Goal: Check status: Check status

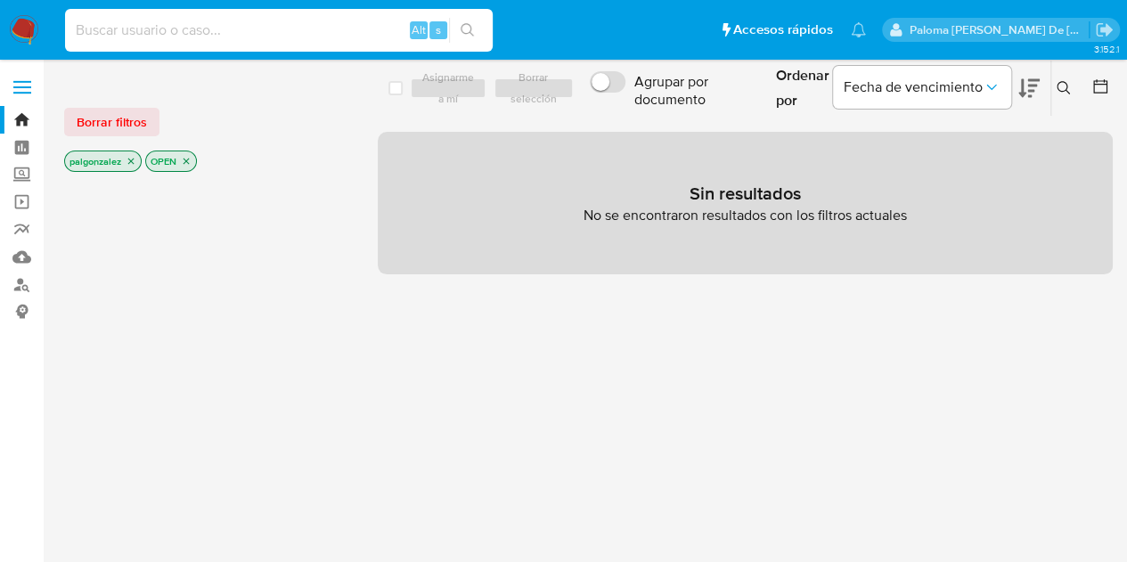
click at [194, 29] on input at bounding box center [278, 30] width 427 height 23
paste input "2624691516"
type input "2624691516"
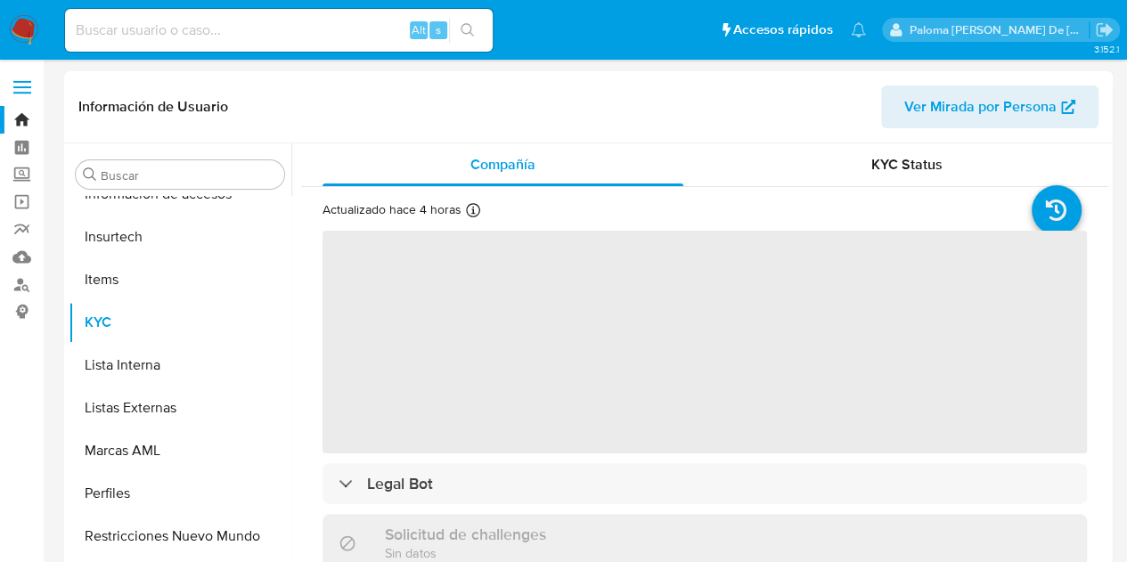
scroll to position [710, 0]
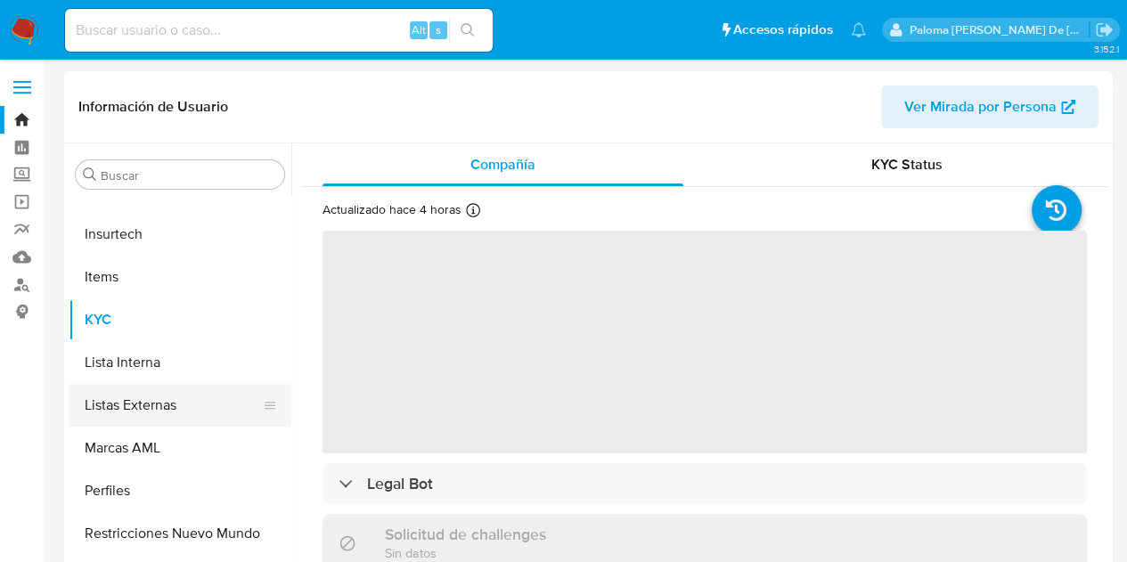
select select "10"
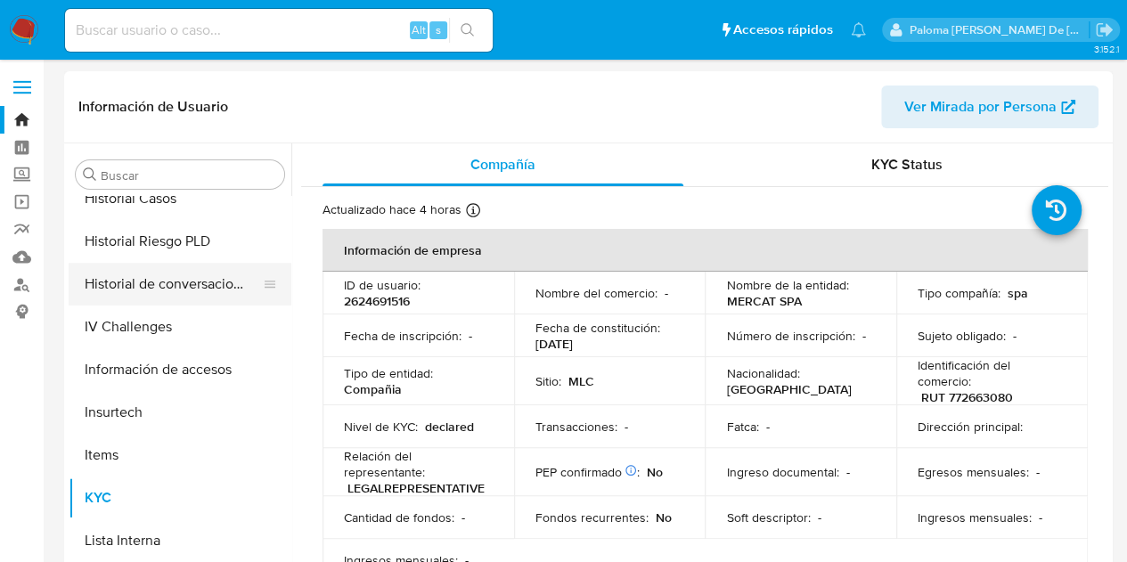
scroll to position [354, 0]
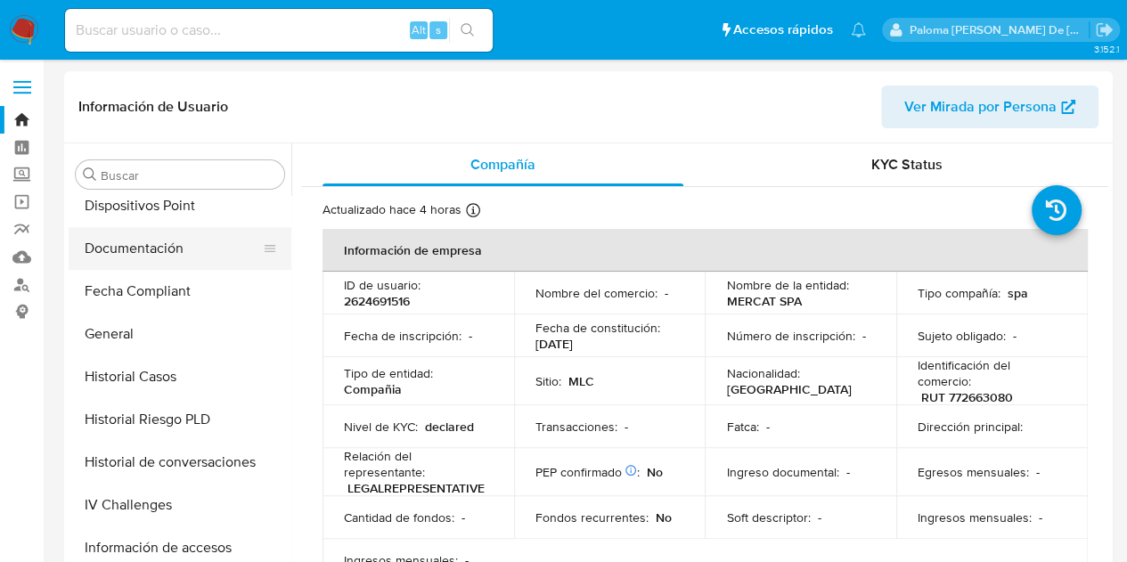
click at [153, 248] on button "Documentación" at bounding box center [173, 248] width 208 height 43
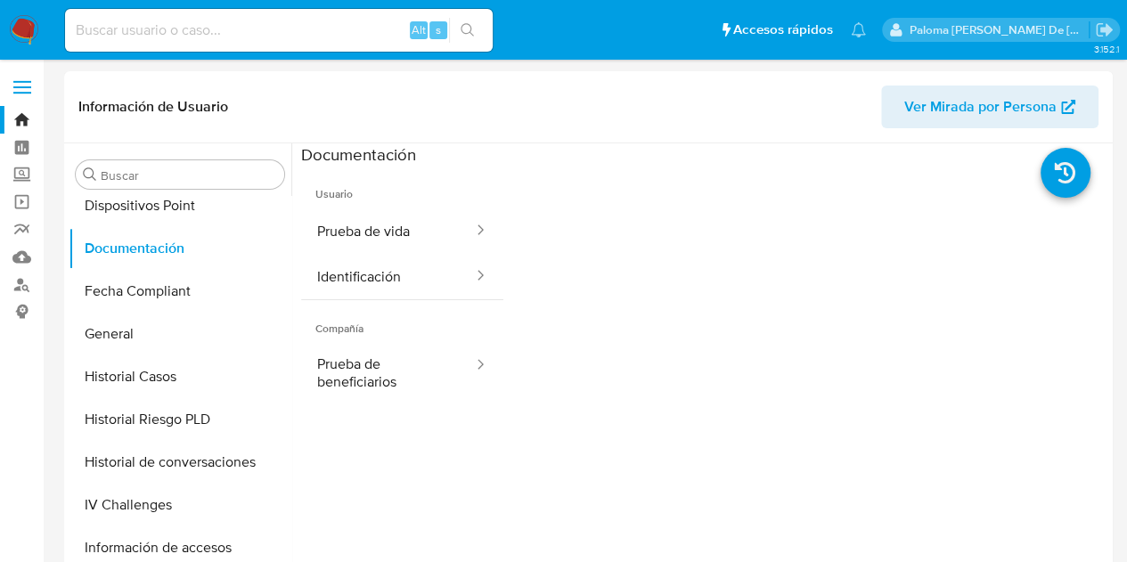
click at [357, 221] on button "Prueba de vida" at bounding box center [388, 230] width 174 height 45
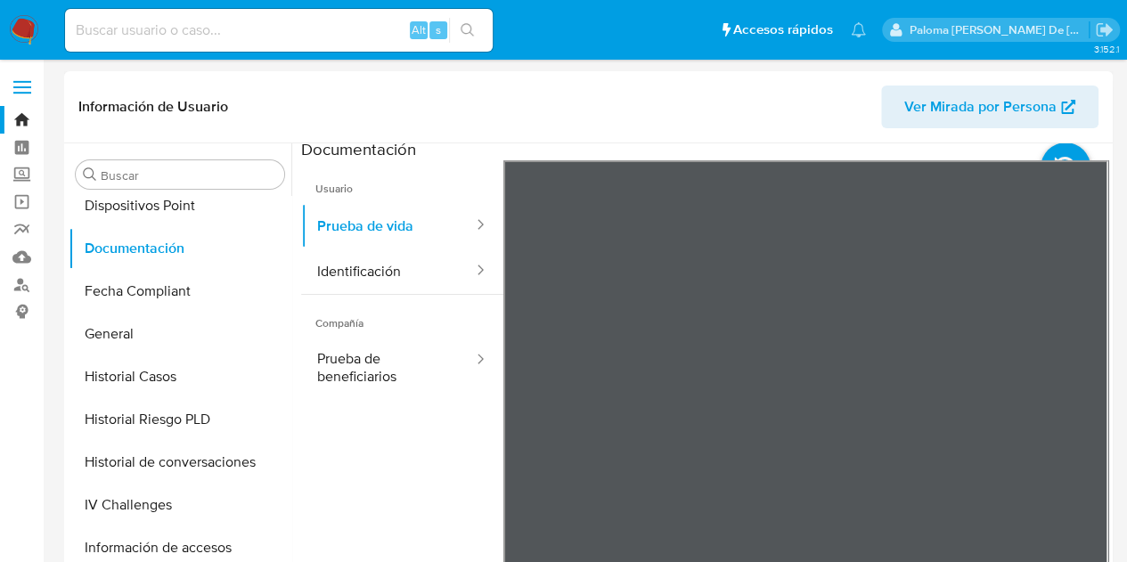
scroll to position [0, 0]
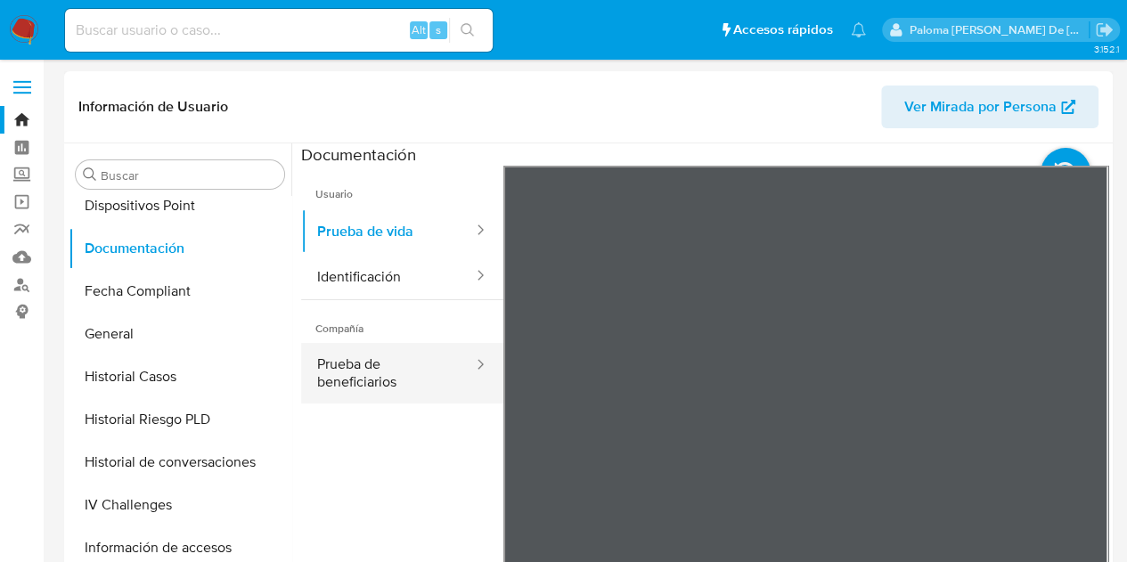
click at [403, 366] on button "Prueba de beneficiarios" at bounding box center [388, 373] width 174 height 61
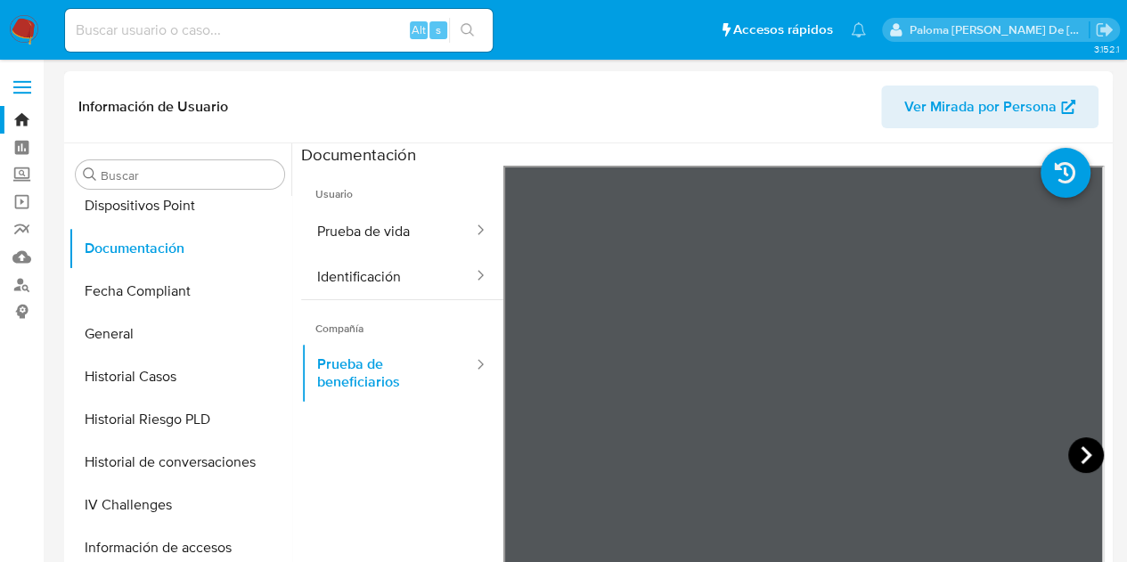
click at [1087, 457] on icon at bounding box center [1086, 455] width 36 height 36
click at [1073, 451] on icon at bounding box center [1086, 455] width 36 height 36
click at [178, 285] on button "Fecha Compliant" at bounding box center [173, 291] width 208 height 43
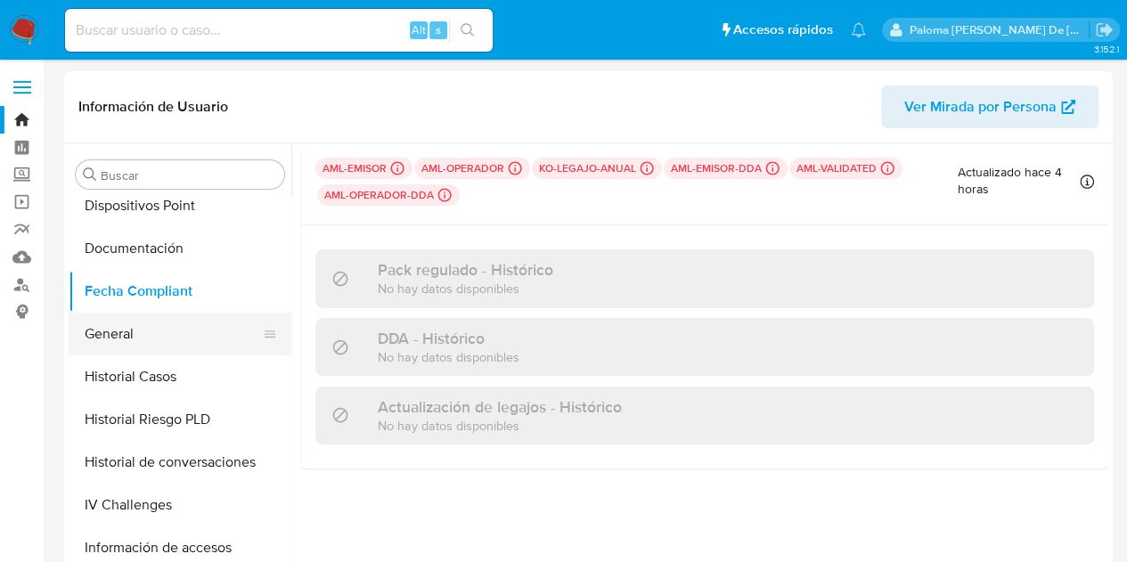
click at [157, 338] on button "General" at bounding box center [173, 334] width 208 height 43
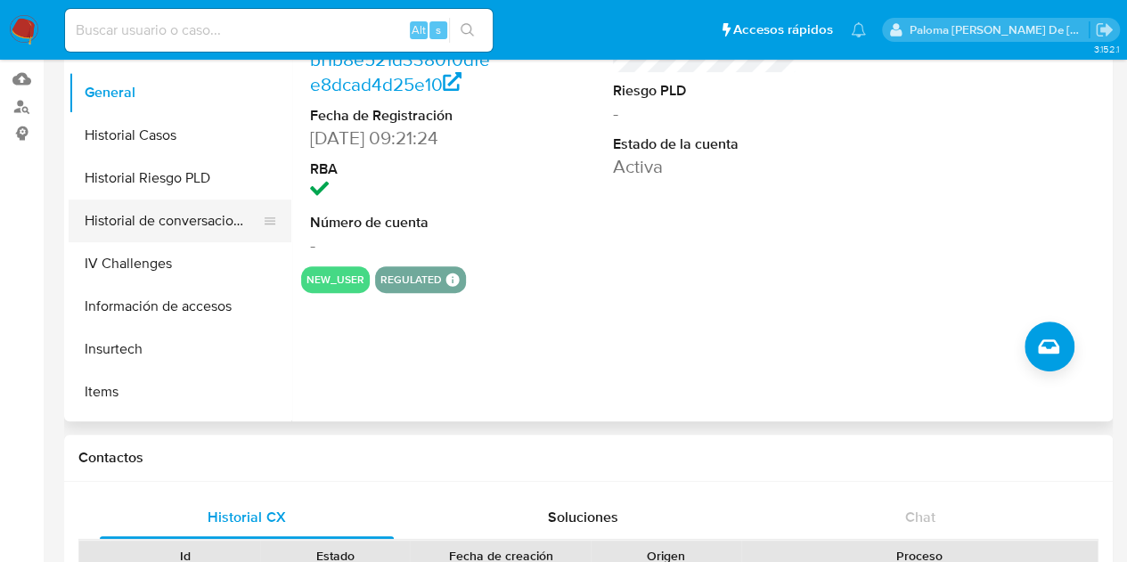
scroll to position [445, 0]
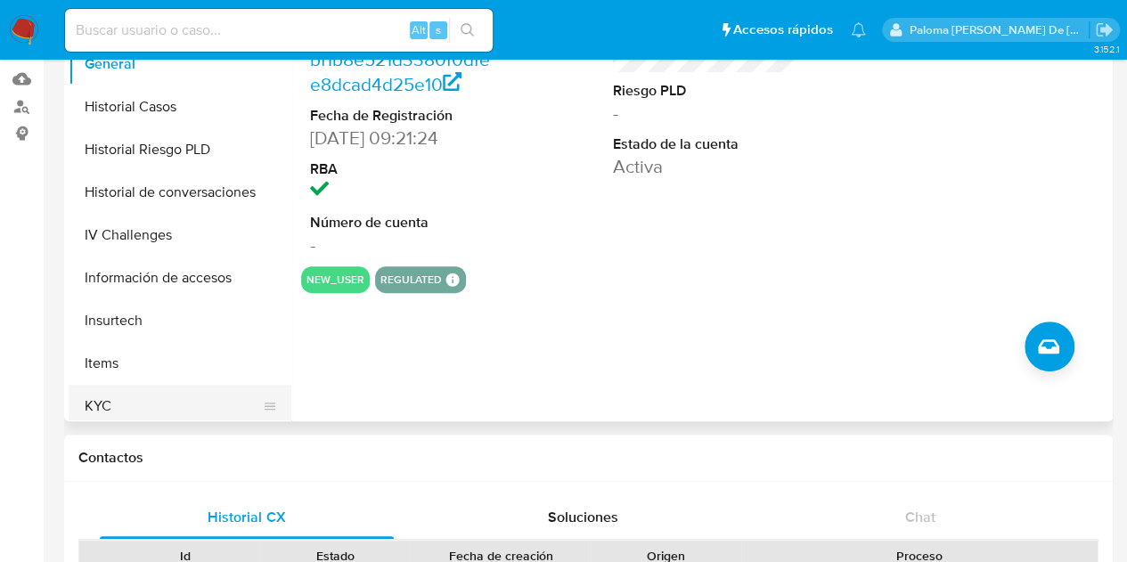
click at [118, 389] on button "KYC" at bounding box center [173, 406] width 208 height 43
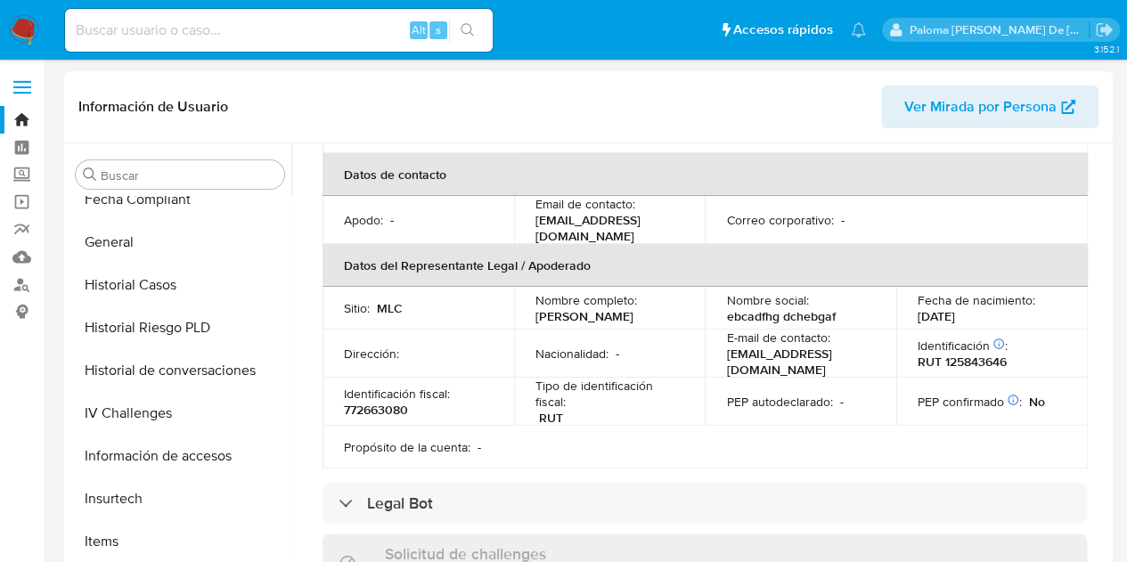
scroll to position [0, 0]
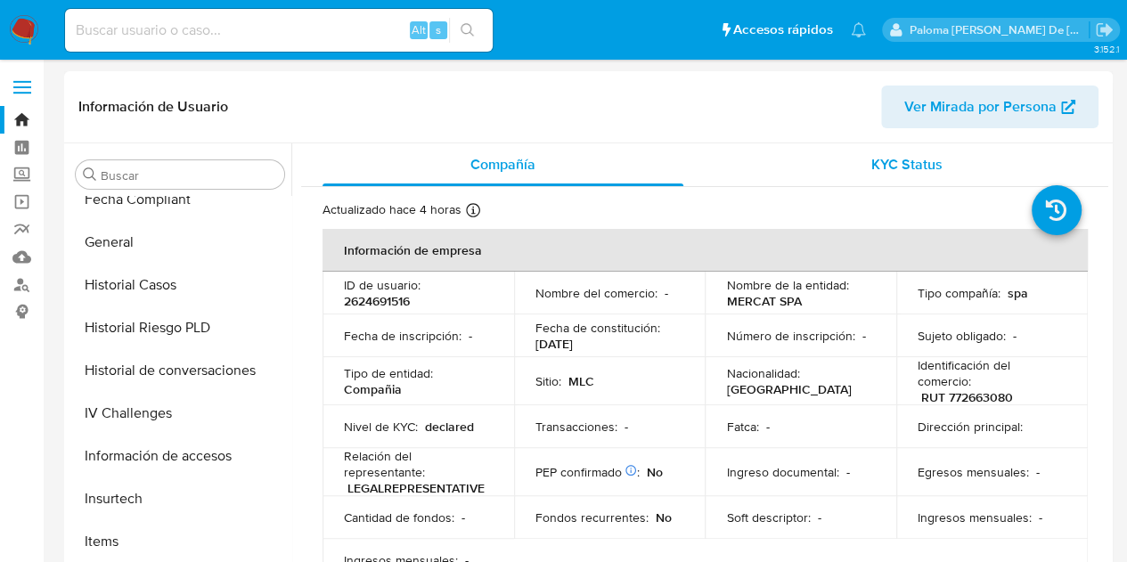
click at [914, 158] on span "KYC Status" at bounding box center [906, 164] width 71 height 20
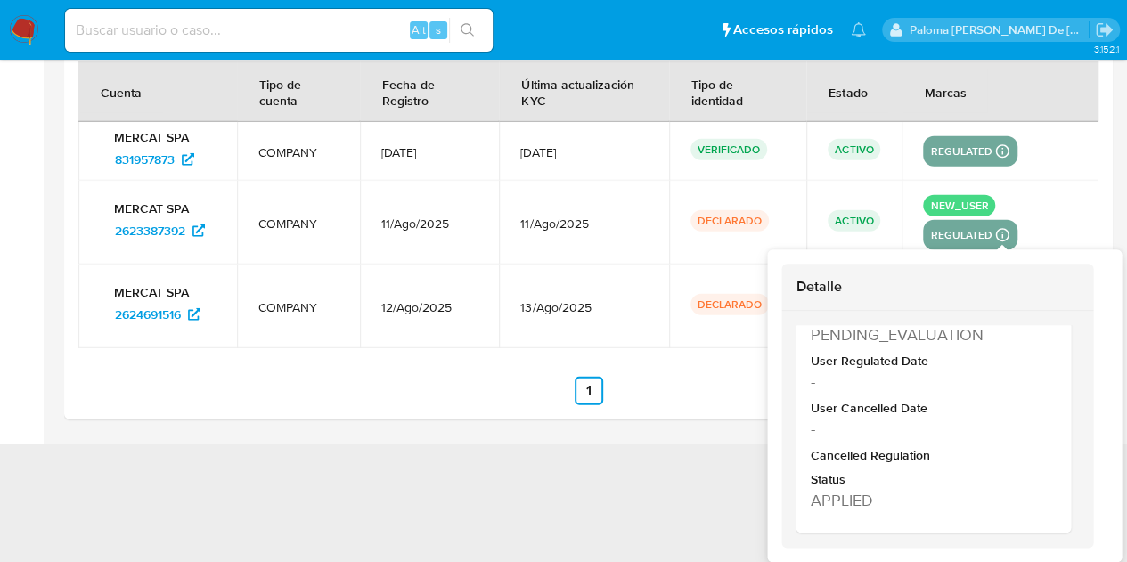
scroll to position [1897, 0]
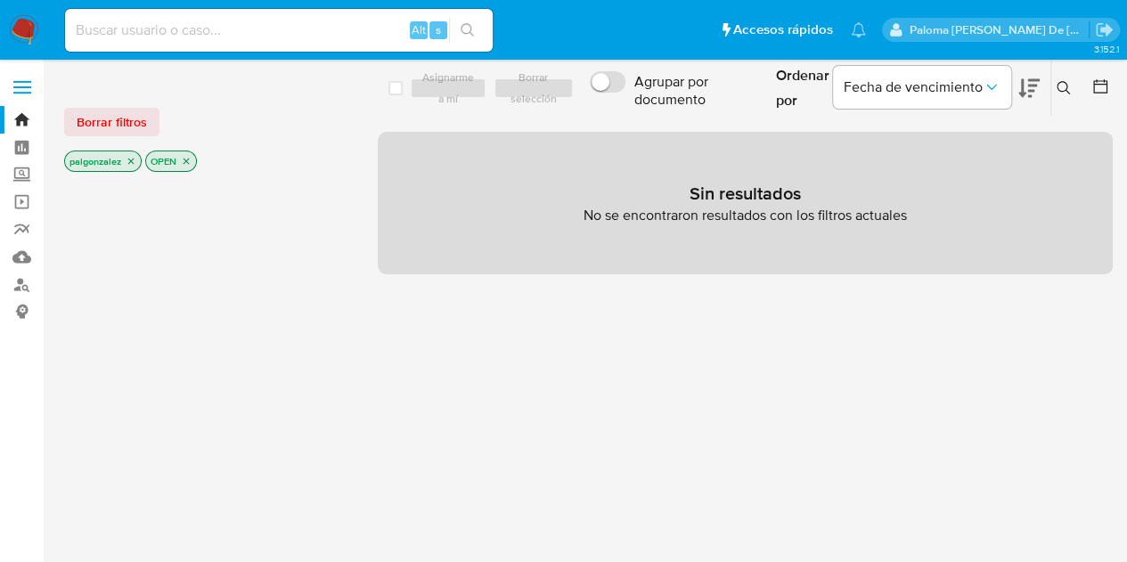
click at [56, 553] on main "3.152.1" at bounding box center [563, 439] width 1127 height 878
click at [185, 37] on input at bounding box center [278, 30] width 427 height 23
paste input "2624691516"
type input "2624691516"
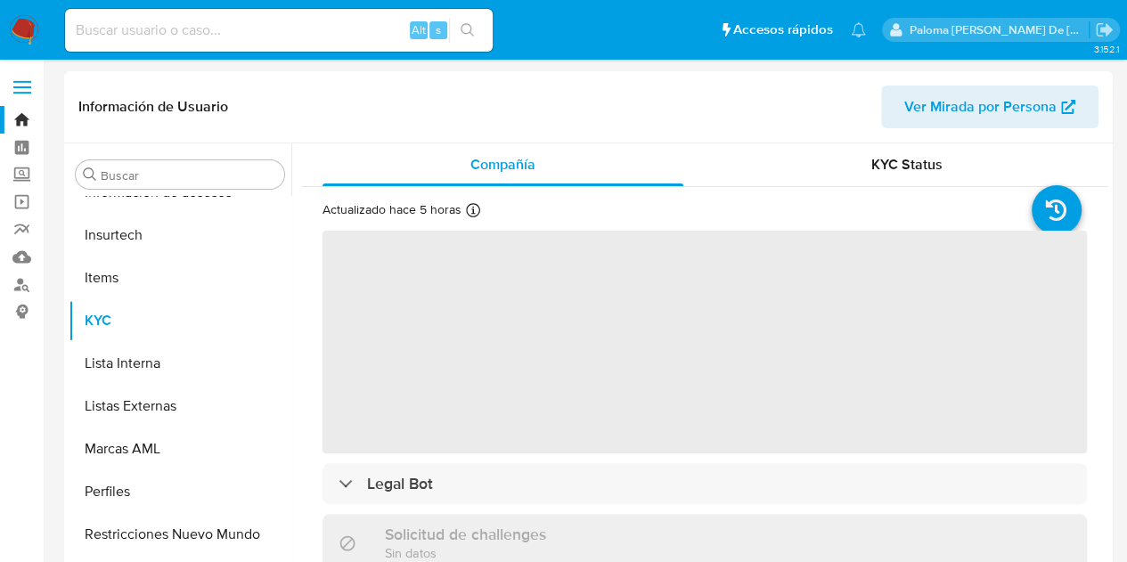
scroll to position [710, 0]
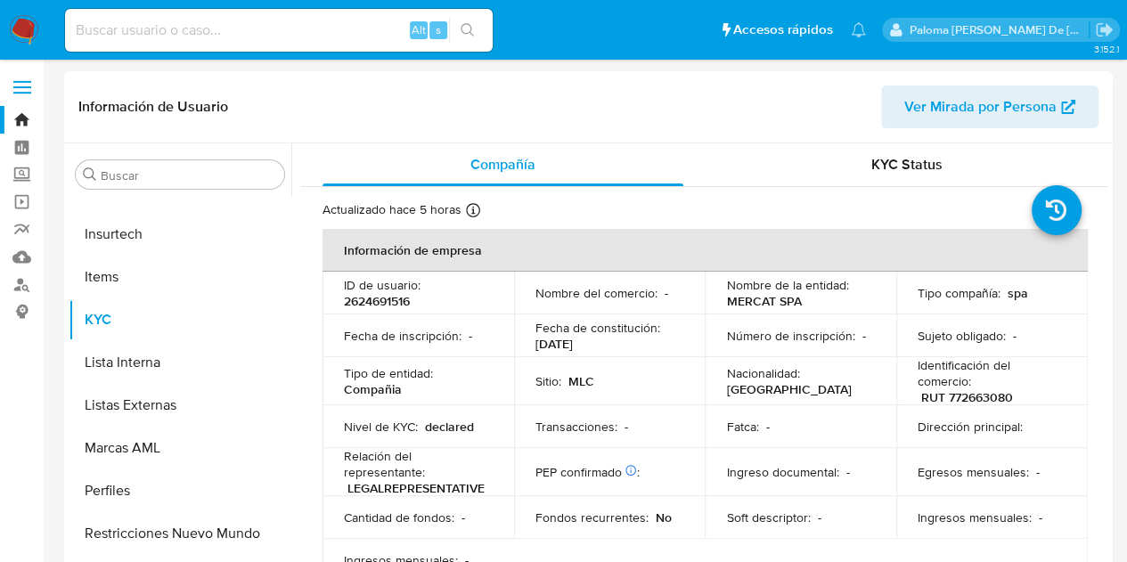
select select "10"
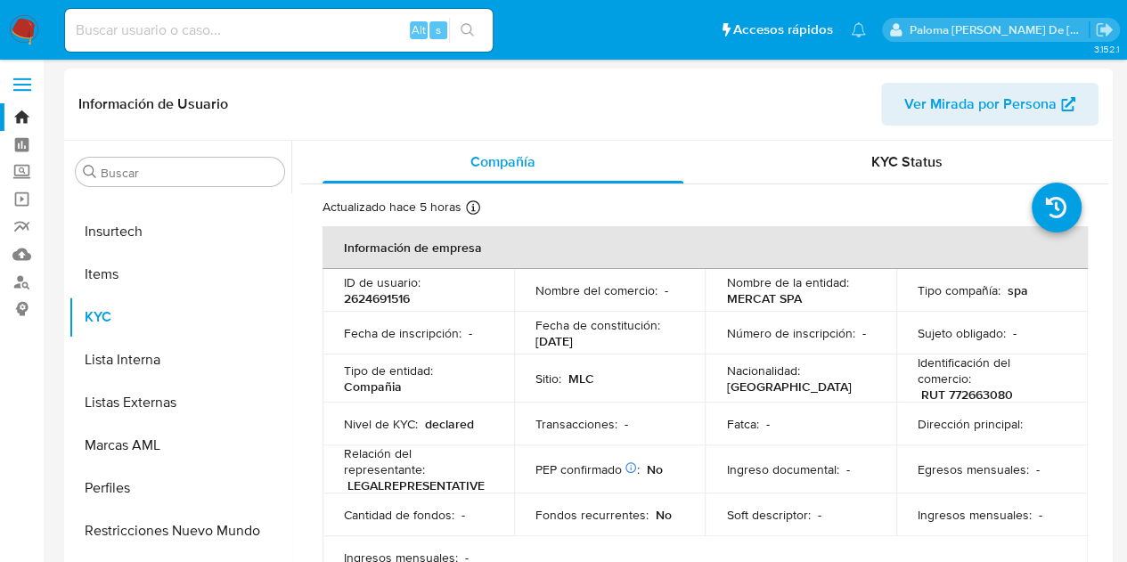
scroll to position [0, 0]
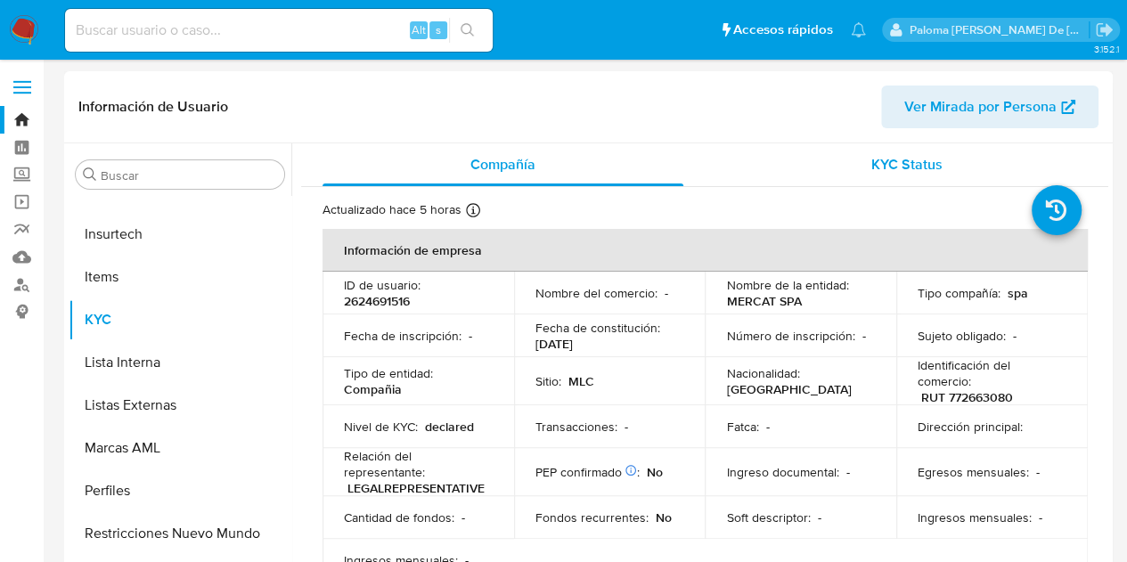
click at [891, 158] on span "KYC Status" at bounding box center [906, 164] width 71 height 20
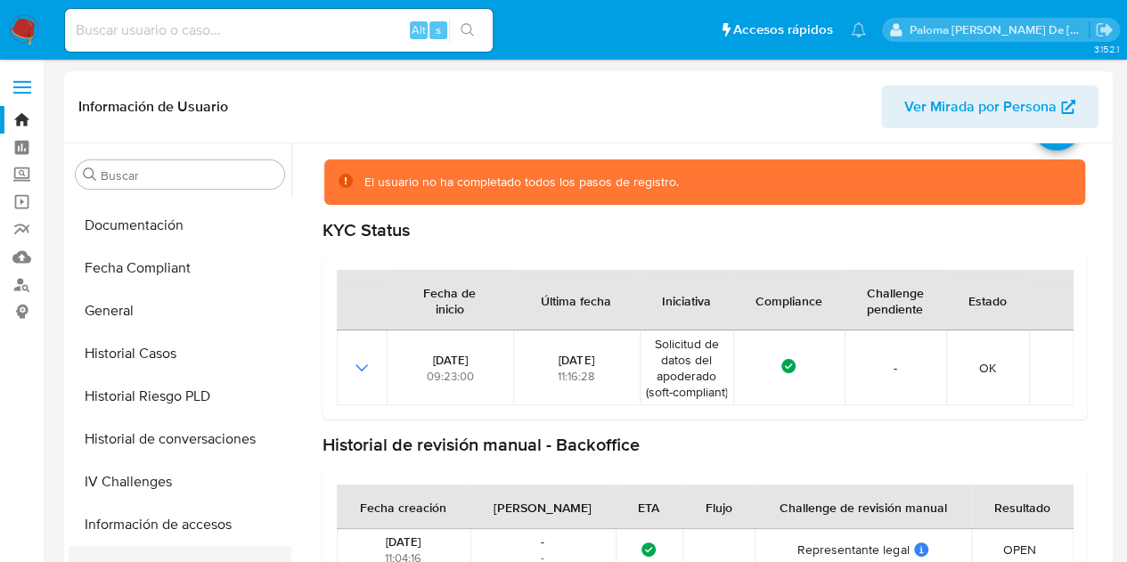
scroll to position [354, 0]
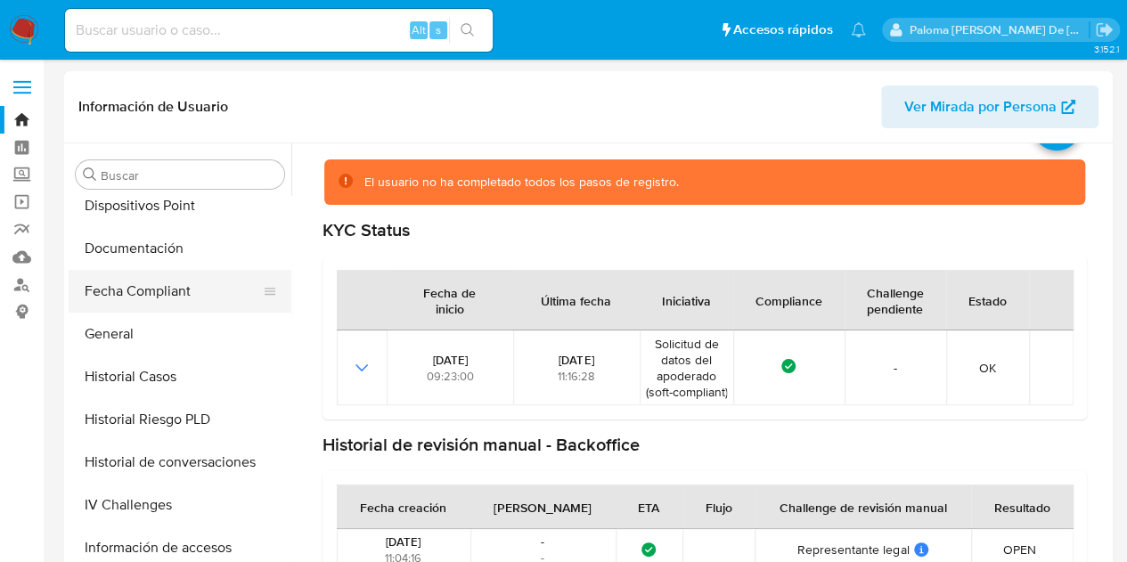
click at [165, 291] on button "Fecha Compliant" at bounding box center [173, 291] width 208 height 43
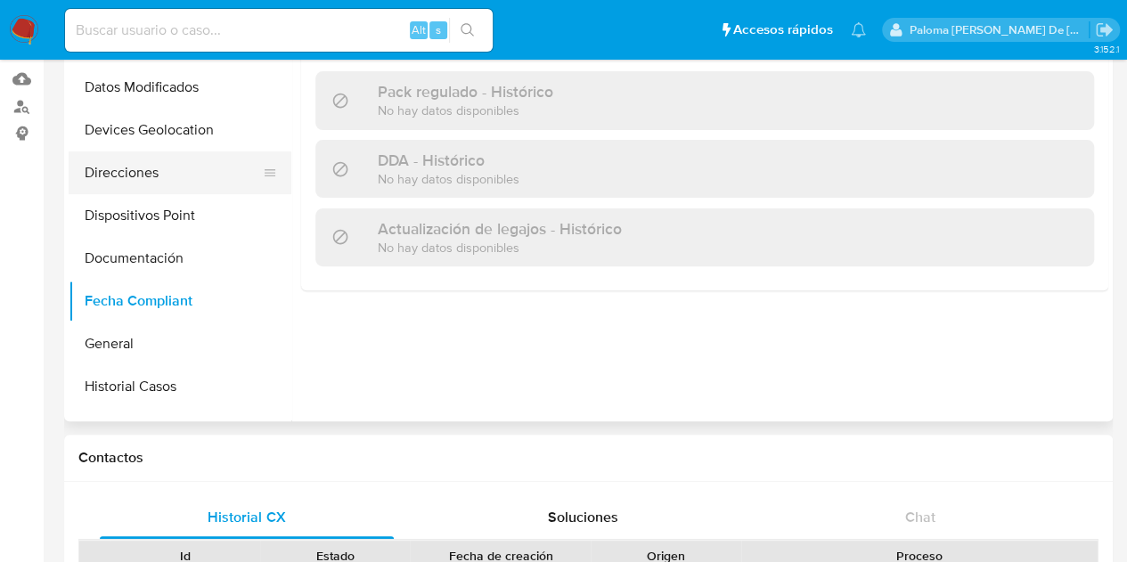
scroll to position [86, 0]
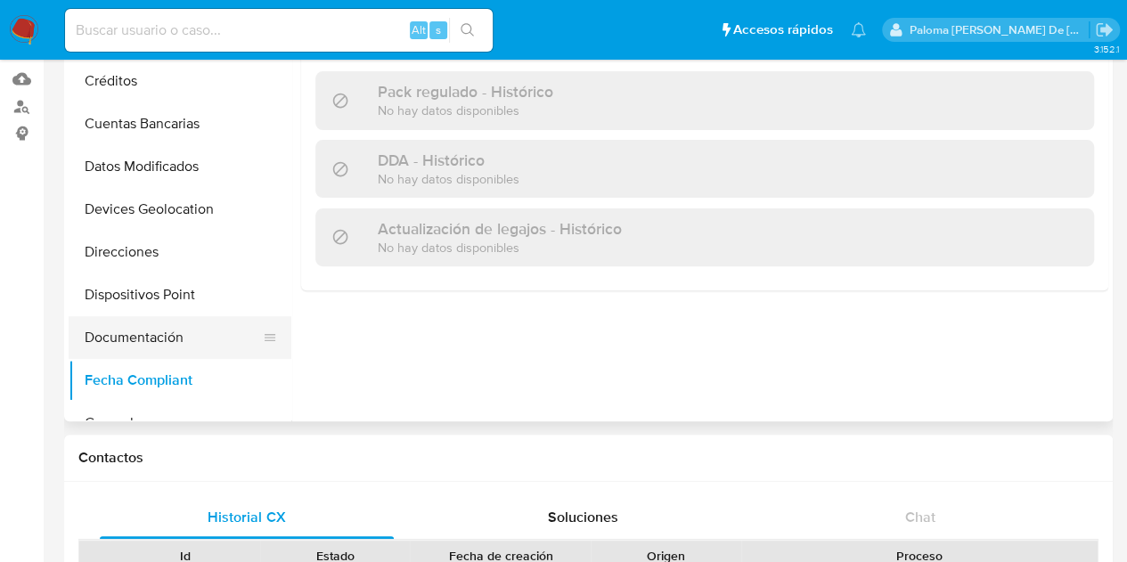
click at [150, 334] on button "Documentación" at bounding box center [173, 337] width 208 height 43
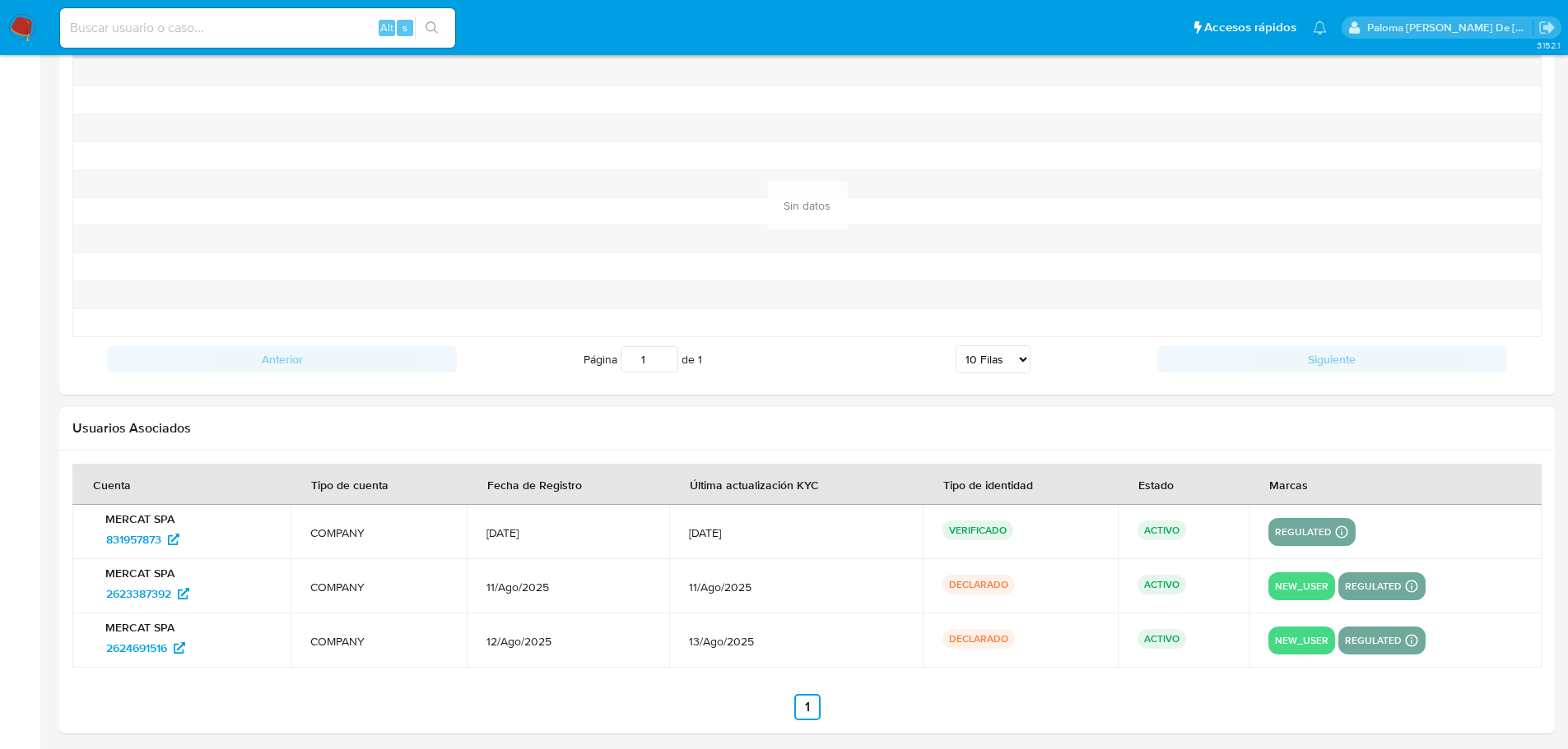
scroll to position [134, 0]
